Goal: Find contact information: Find contact information

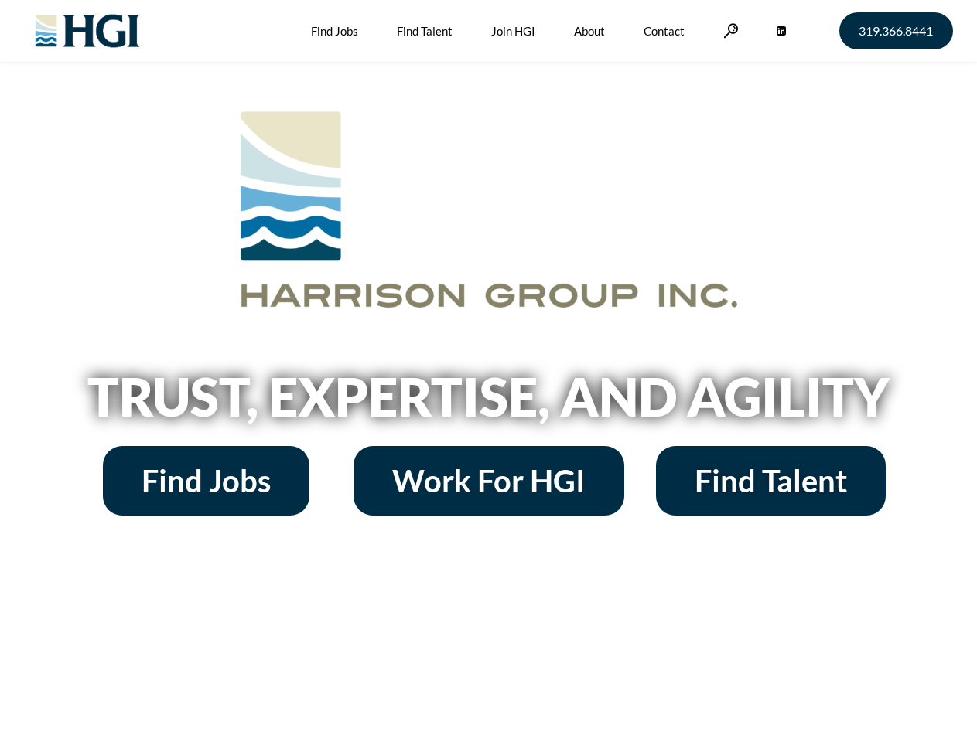
click at [488, 371] on h2 "Trust, Expertise, and Agility" at bounding box center [489, 396] width 882 height 53
click at [728, 30] on link at bounding box center [730, 30] width 15 height 15
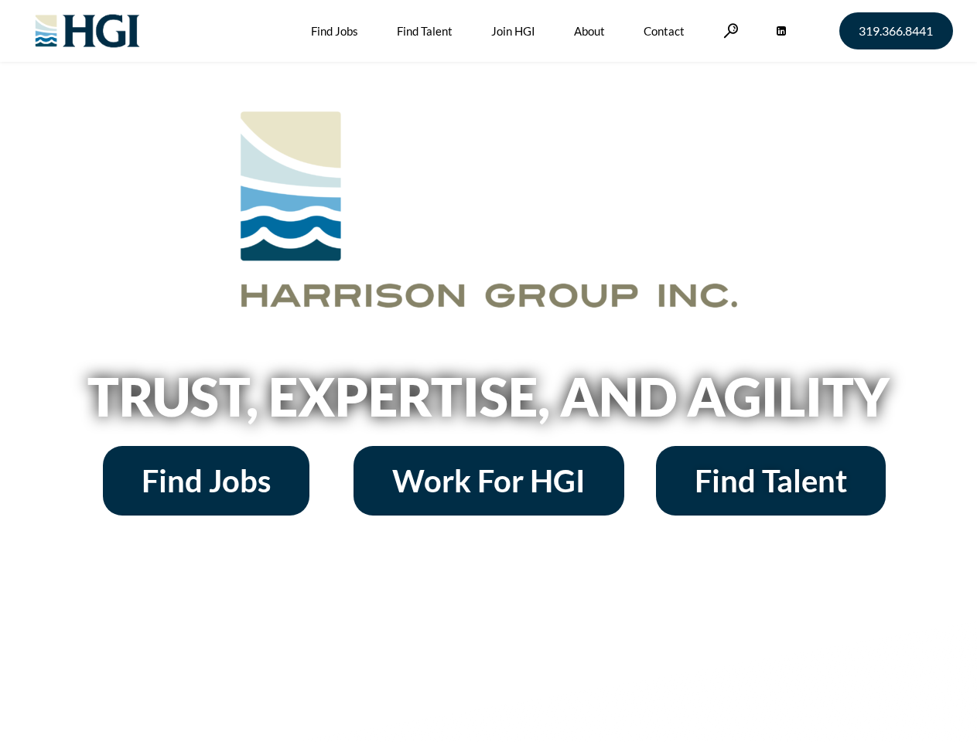
click at [488, 371] on h2 "Trust, Expertise, and Agility" at bounding box center [489, 396] width 882 height 53
click at [728, 30] on link at bounding box center [730, 30] width 15 height 15
